Goal: Information Seeking & Learning: Learn about a topic

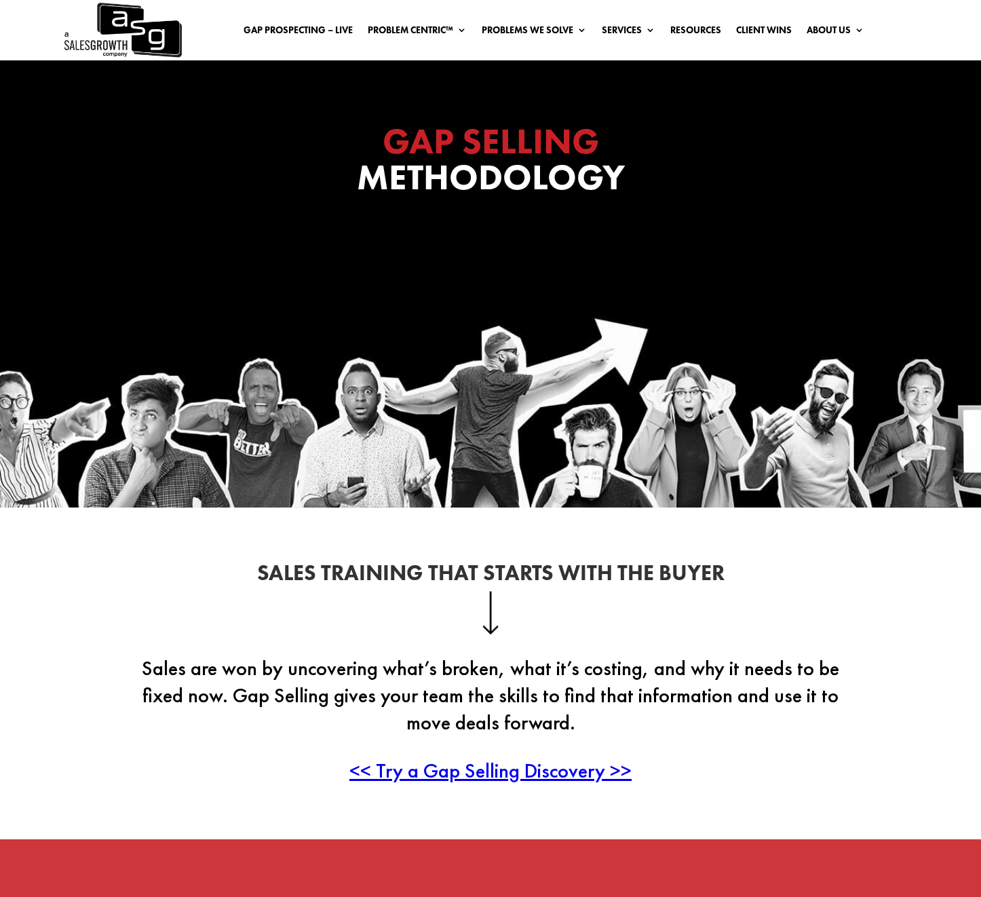
scroll to position [804, 0]
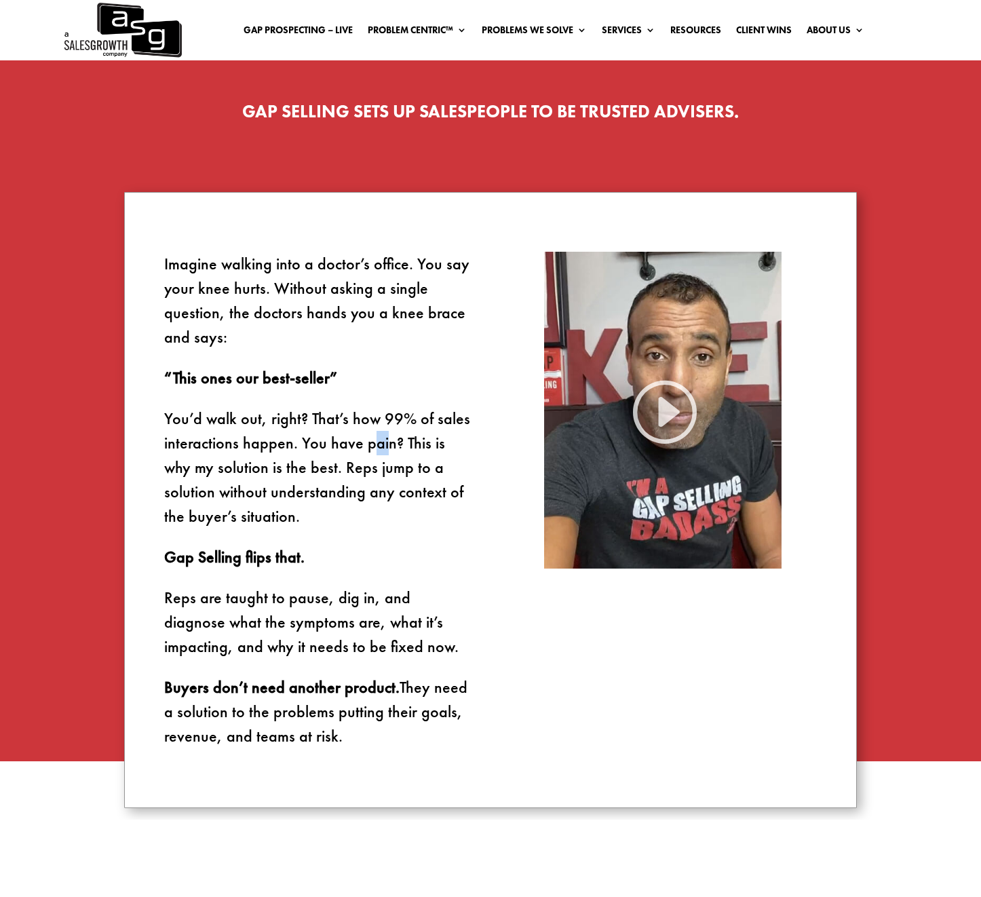
click at [373, 455] on p "You’d walk out, right? That’s how 99% of sales interactions happen. You have pa…" at bounding box center [318, 475] width 309 height 138
drag, startPoint x: 347, startPoint y: 467, endPoint x: 260, endPoint y: 570, distance: 135.2
click at [264, 526] on p "You’d walk out, right? That’s how 99% of sales interactions happen. You have pa…" at bounding box center [318, 475] width 309 height 138
click at [255, 622] on p "Reps are taught to pause, dig in, and diagnose what the symptoms are, what it’s…" at bounding box center [318, 630] width 309 height 90
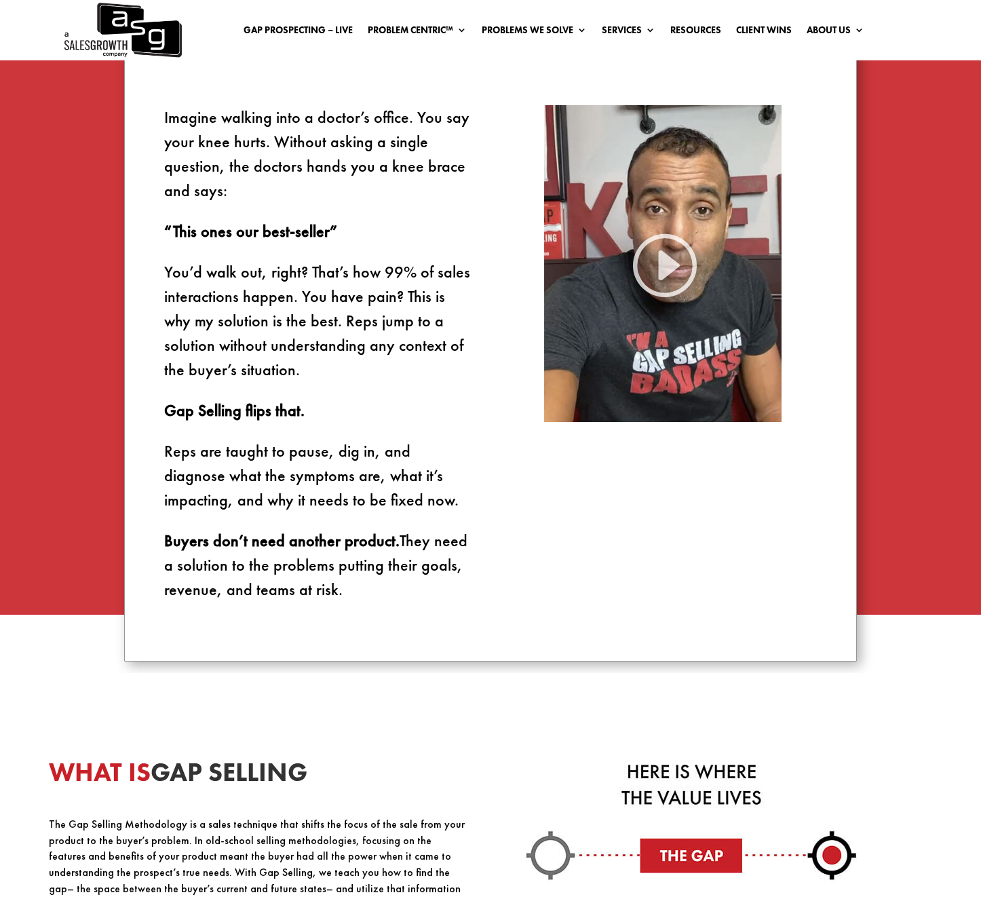
scroll to position [1093, 0]
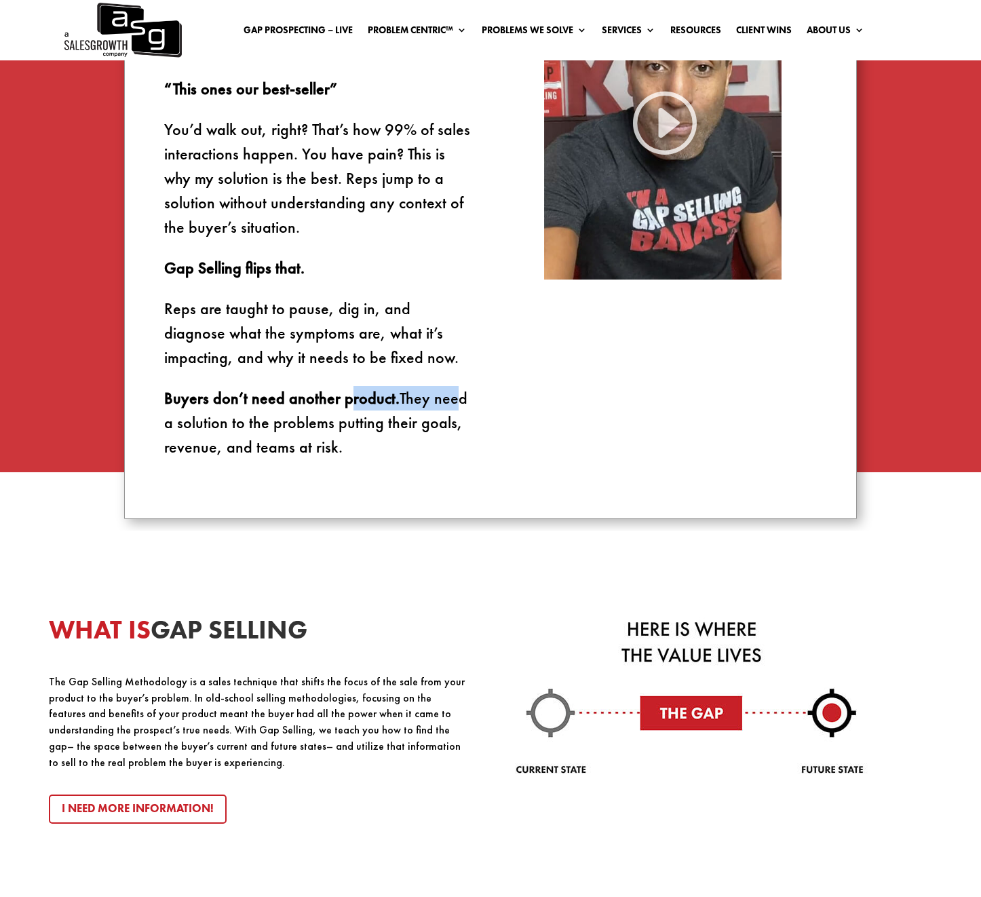
drag, startPoint x: 346, startPoint y: 401, endPoint x: 448, endPoint y: 395, distance: 102.6
click at [447, 395] on p "Buyers don’t need another product. They need a solution to the problems putting…" at bounding box center [318, 422] width 309 height 73
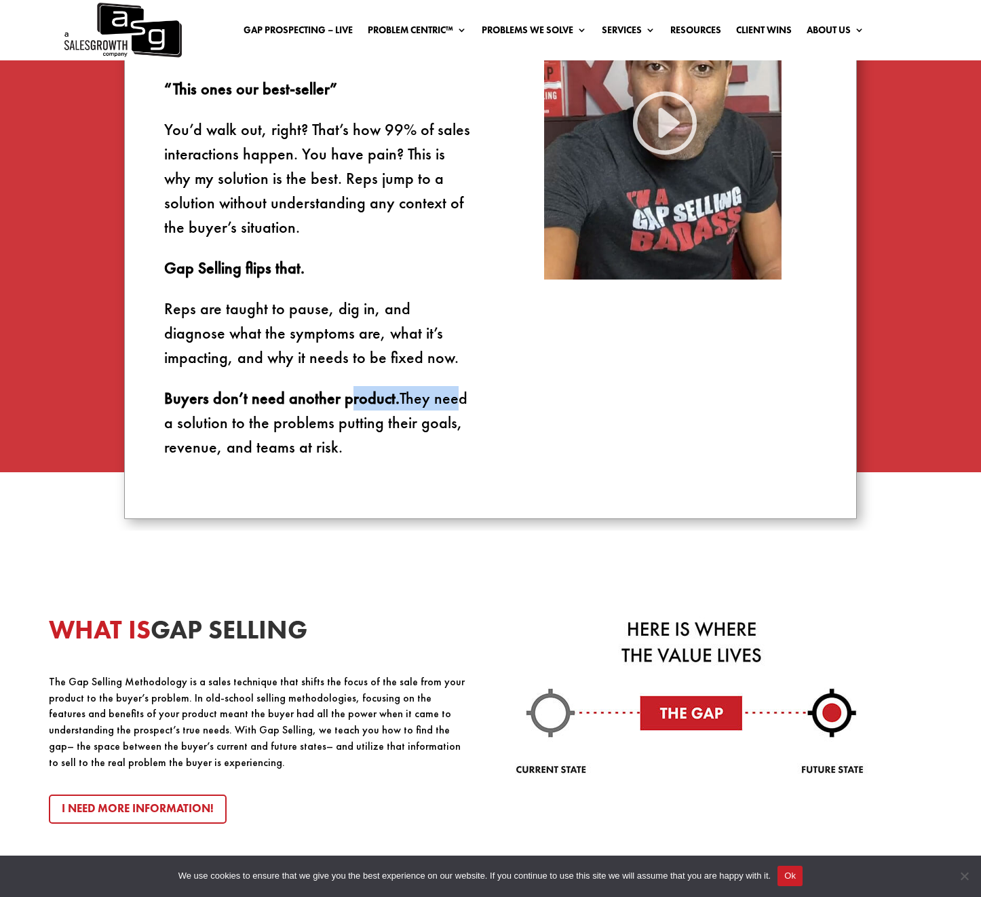
scroll to position [1093, 0]
click at [453, 396] on p "Buyers don’t need another product. They need a solution to the problems putting…" at bounding box center [318, 421] width 309 height 73
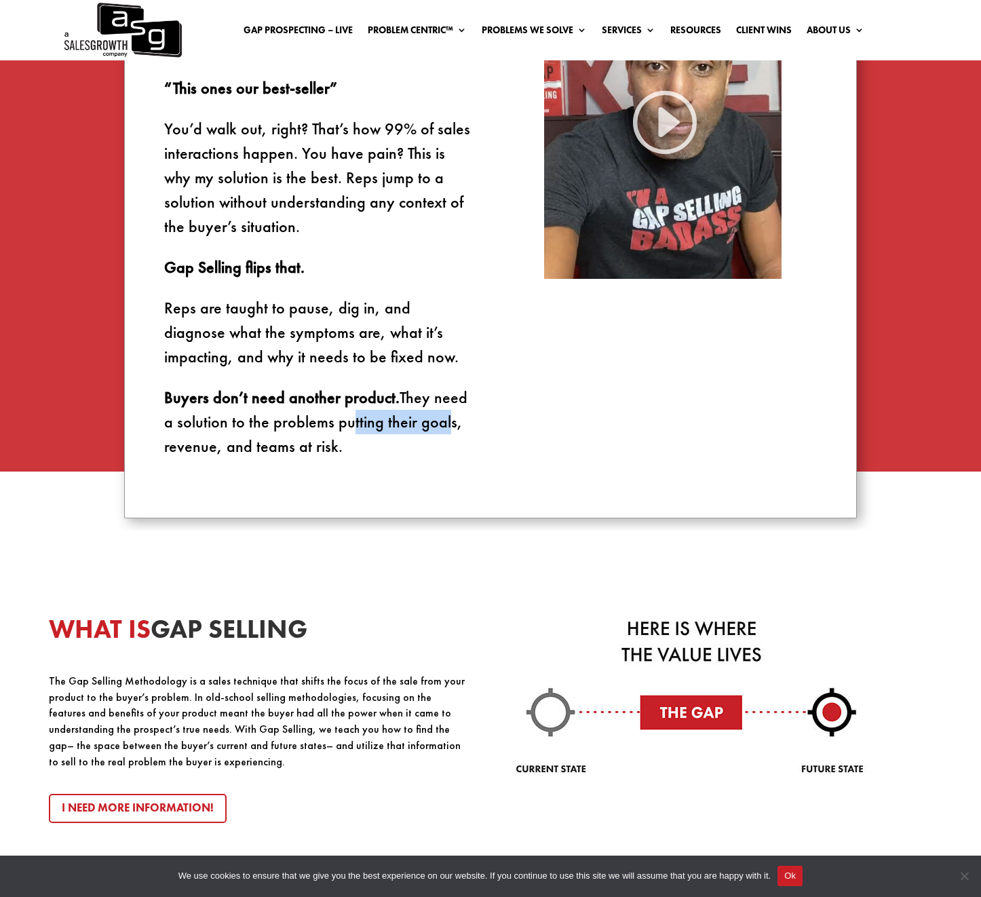
drag, startPoint x: 339, startPoint y: 421, endPoint x: 446, endPoint y: 416, distance: 107.3
click at [446, 416] on p "Buyers don’t need another product. They need a solution to the problems putting…" at bounding box center [318, 421] width 309 height 73
click at [449, 421] on p "Buyers don’t need another product. They need a solution to the problems putting…" at bounding box center [318, 421] width 309 height 73
drag, startPoint x: 165, startPoint y: 397, endPoint x: 446, endPoint y: 455, distance: 286.7
click at [446, 455] on p "Buyers don’t need another product. They need a solution to the problems putting…" at bounding box center [318, 421] width 309 height 73
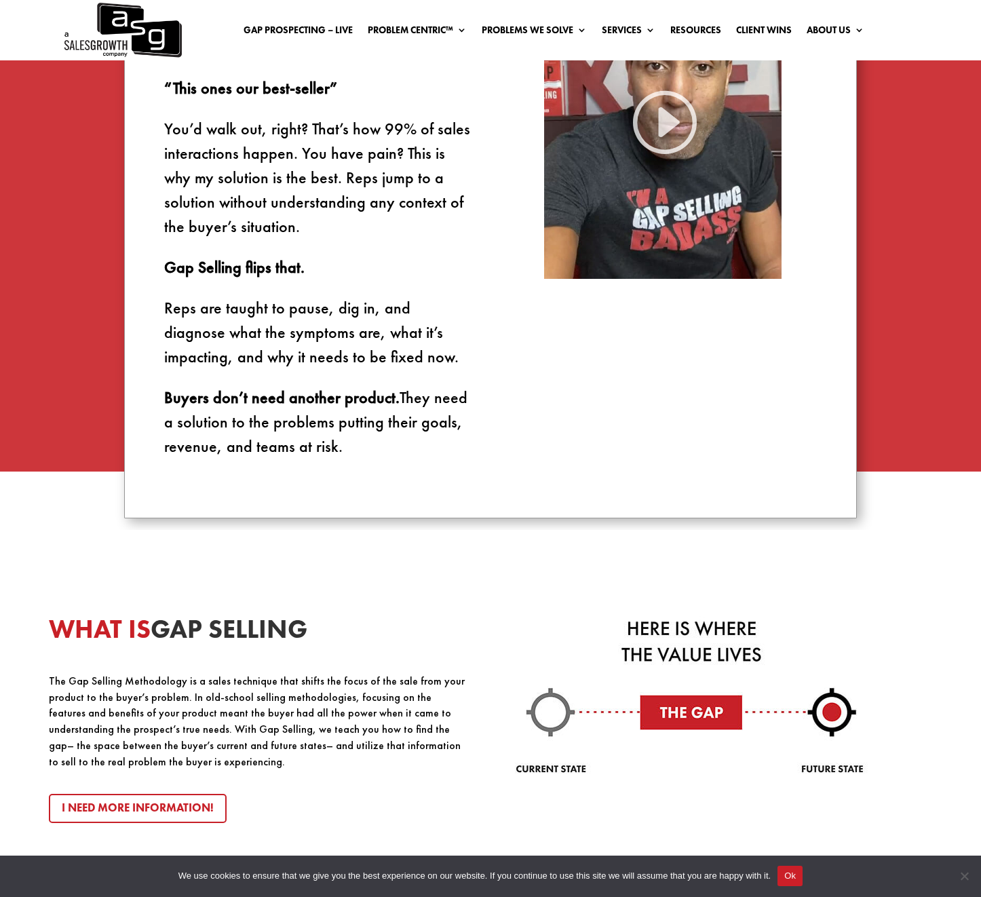
copy p "Buyers don’t need another product. They need a solution to the problems putting…"
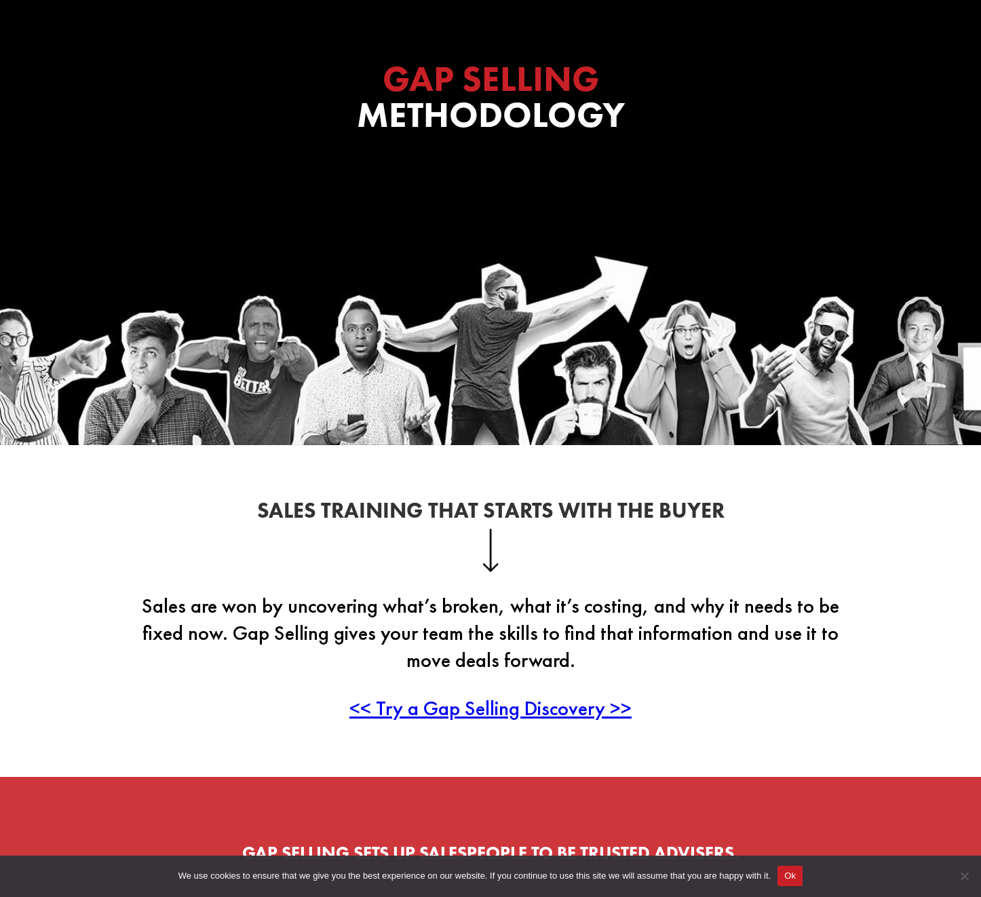
scroll to position [0, 0]
